Goal: Transaction & Acquisition: Subscribe to service/newsletter

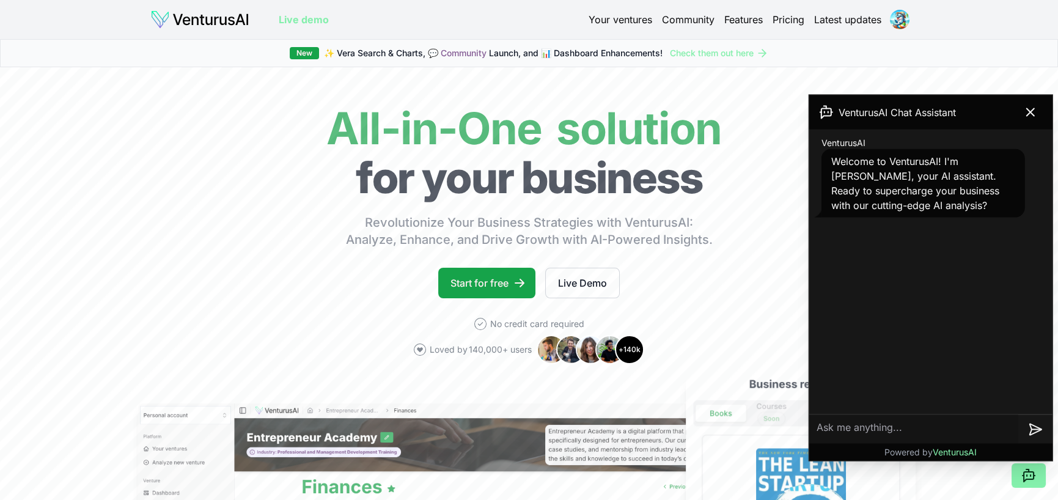
scroll to position [142, 0]
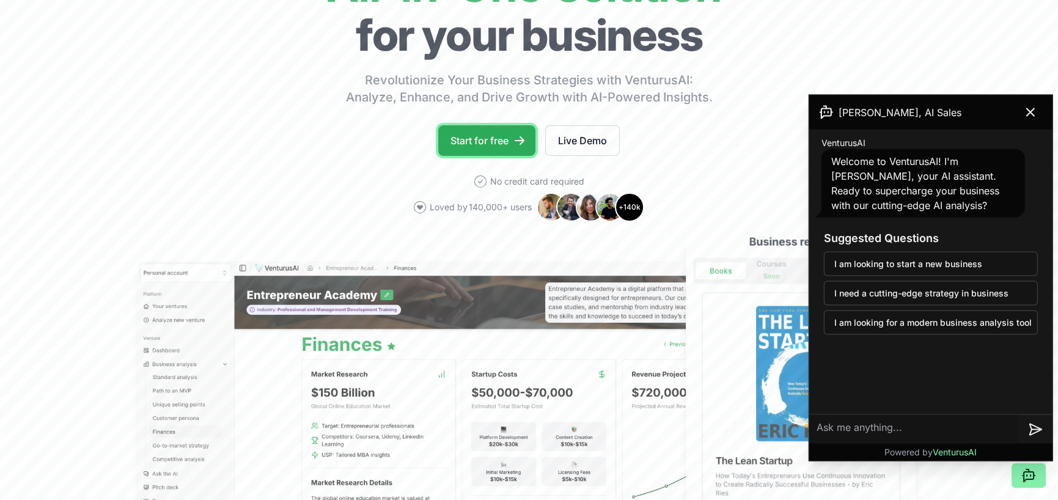
click at [490, 144] on link "Start for free" at bounding box center [486, 140] width 97 height 31
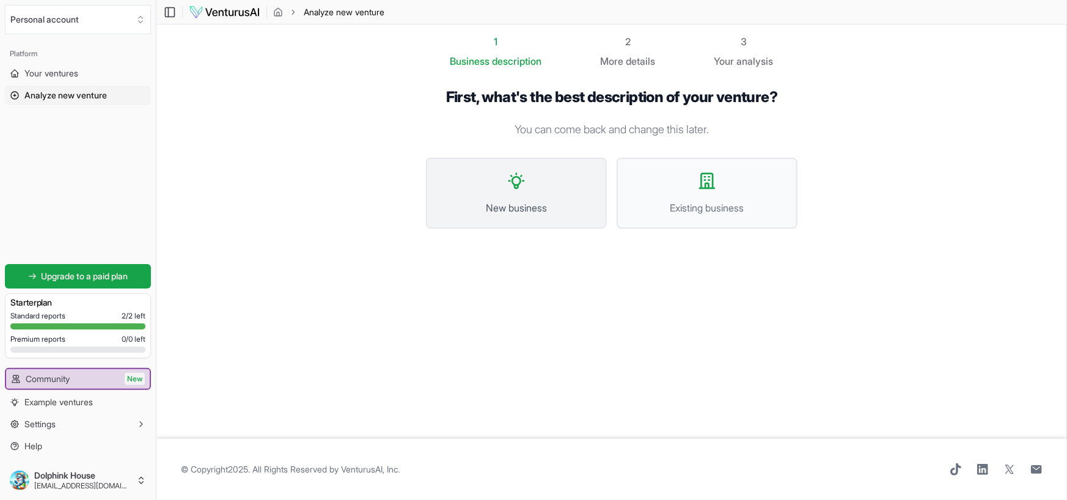
click at [525, 193] on button "New business" at bounding box center [516, 193] width 181 height 71
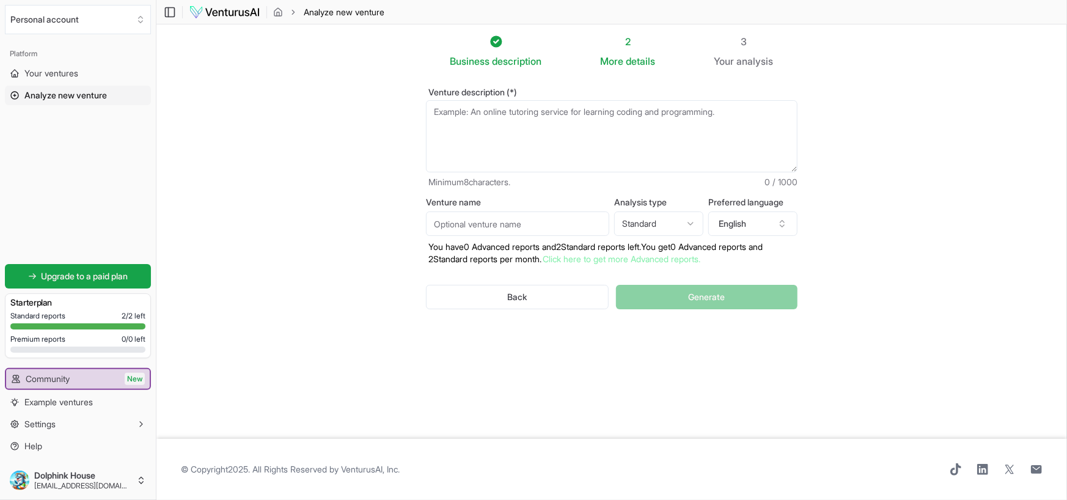
click at [441, 111] on textarea "Venture description (*)" at bounding box center [612, 136] width 372 height 72
click at [990, 288] on section "Business description 2 More details 3 Your analysis Venture description (*) Min…" at bounding box center [611, 231] width 911 height 414
click at [640, 111] on textarea "Venture description (*)" at bounding box center [612, 136] width 372 height 72
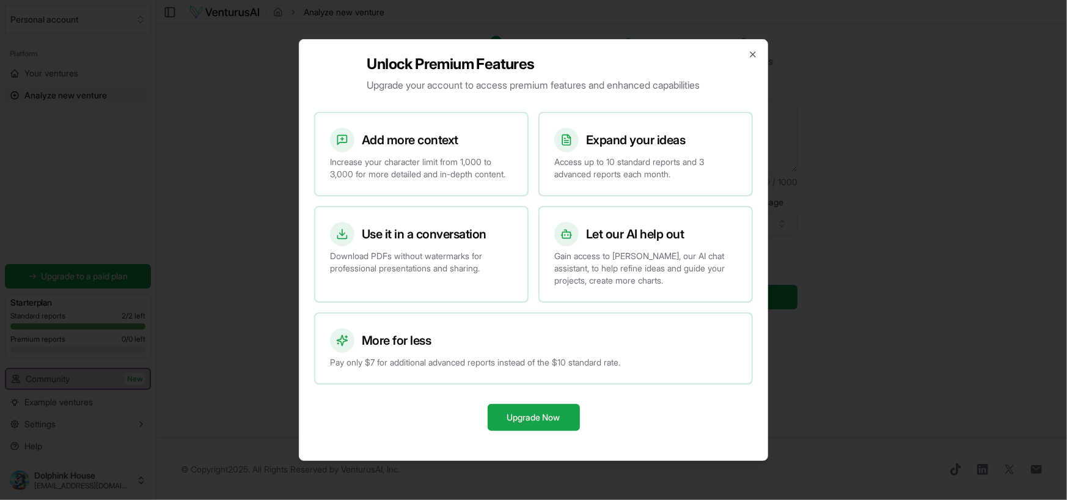
click at [746, 45] on div "Unlock Premium Features Upgrade your account to access premium features and enh…" at bounding box center [533, 250] width 469 height 422
click at [750, 50] on icon "button" at bounding box center [753, 55] width 10 height 10
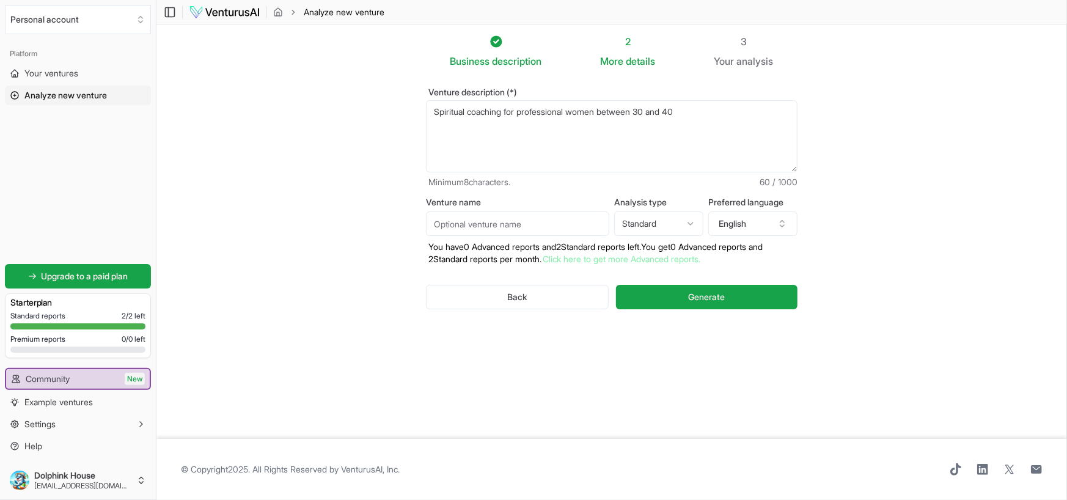
click at [735, 112] on textarea "Spiritual coaching for professional women between 30 and 40" at bounding box center [612, 136] width 372 height 72
type textarea "Spiritual coaching for professional women between 30 and 40 who want to communi…"
click at [486, 219] on input "Venture name" at bounding box center [517, 223] width 183 height 24
click at [851, 268] on section "Business description 2 More details 3 Your analysis Venture description (*) Spi…" at bounding box center [611, 231] width 911 height 414
click at [507, 224] on input "Venture name" at bounding box center [517, 223] width 183 height 24
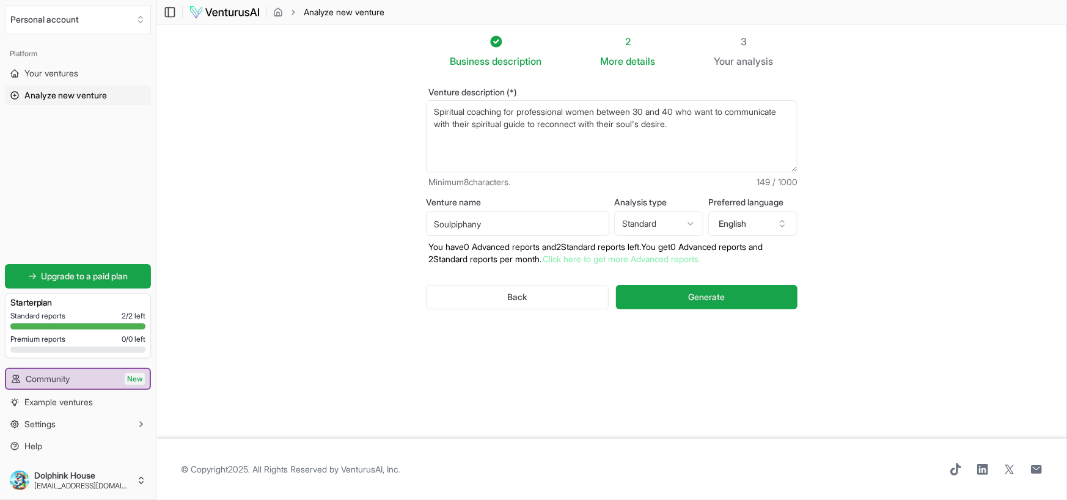
type input "Soulpiphany"
click at [691, 224] on html "We value your privacy We use cookies to enhance your browsing experience, serve…" at bounding box center [533, 250] width 1067 height 500
click at [873, 241] on html "We value your privacy We use cookies to enhance your browsing experience, serve…" at bounding box center [533, 250] width 1067 height 500
click at [703, 293] on span "Generate" at bounding box center [706, 297] width 37 height 12
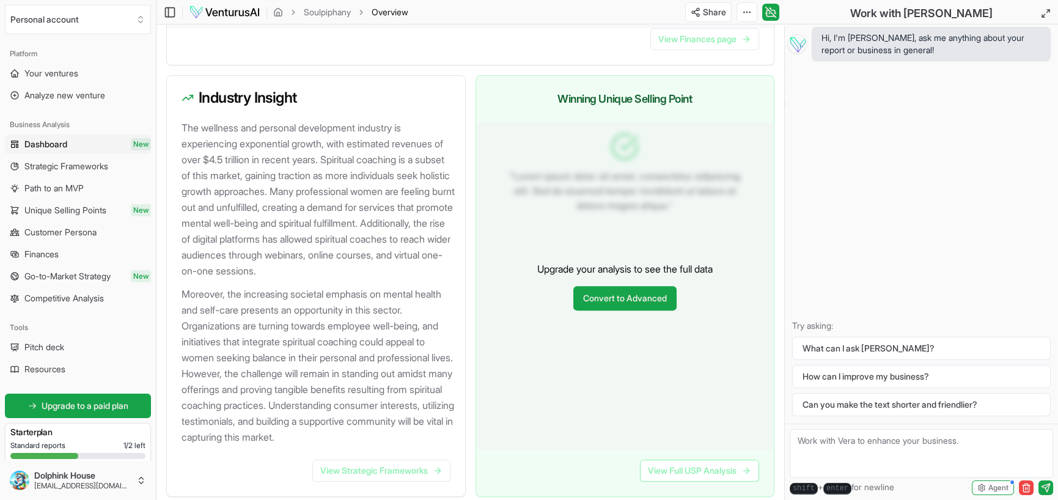
scroll to position [1283, 0]
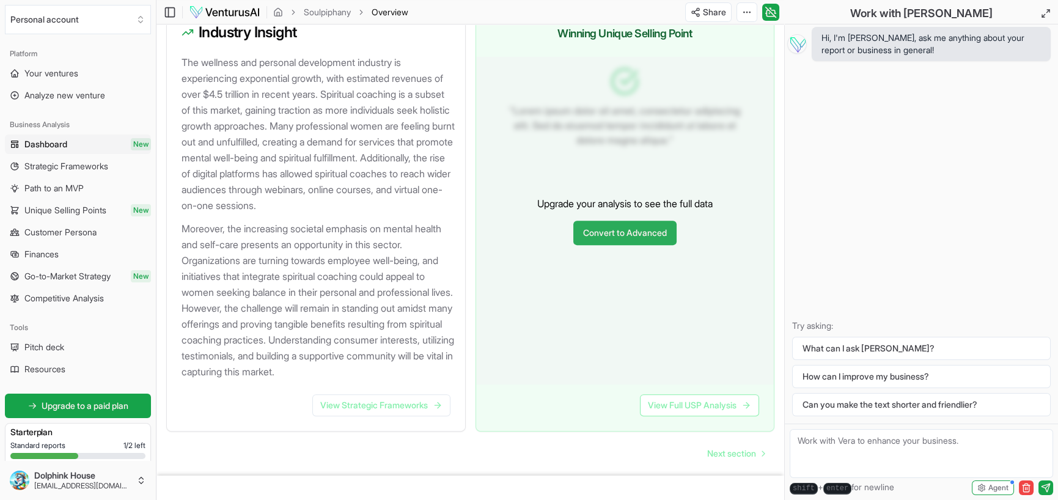
click at [646, 245] on link "Convert to Advanced" at bounding box center [624, 233] width 103 height 24
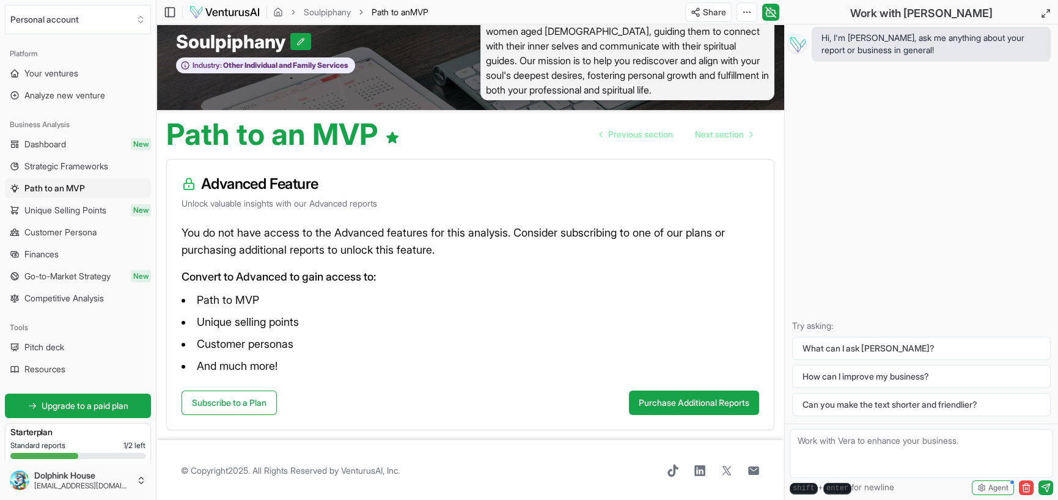
scroll to position [29, 0]
click at [241, 397] on link "Subscribe to a Plan" at bounding box center [229, 402] width 95 height 24
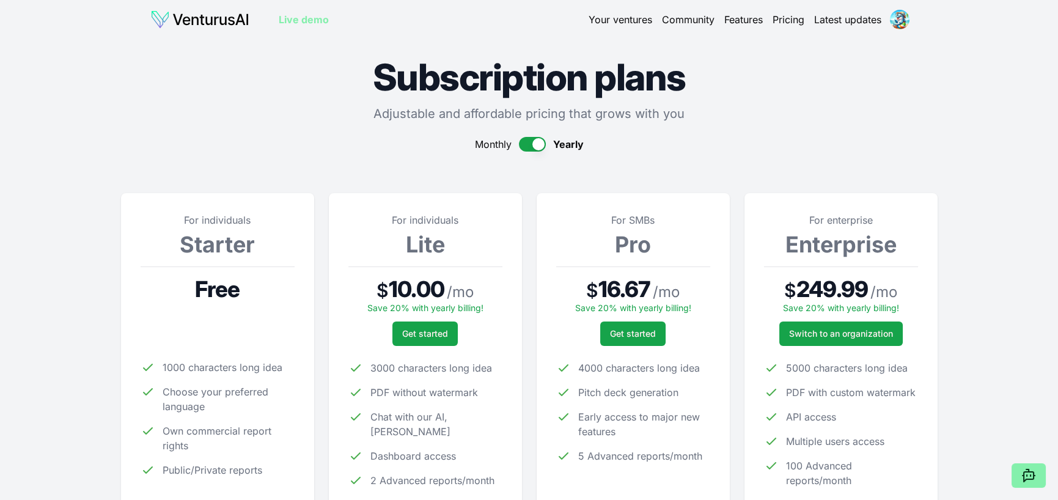
click at [523, 147] on button "button" at bounding box center [532, 144] width 27 height 15
